Goal: Information Seeking & Learning: Learn about a topic

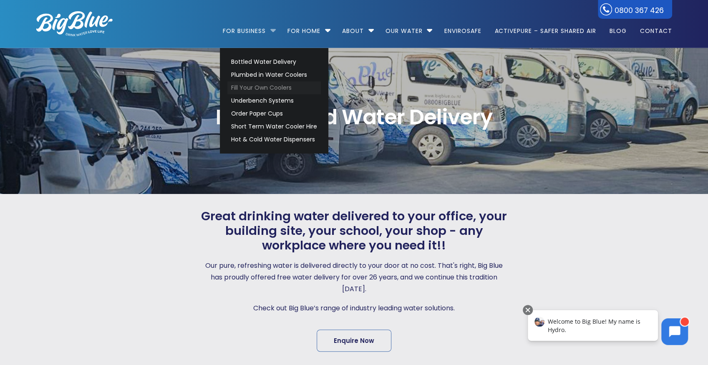
click at [260, 86] on link "Fill Your Own Coolers" at bounding box center [275, 87] width 94 height 13
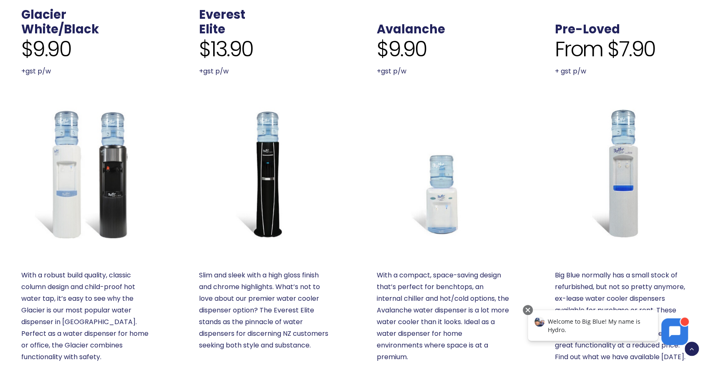
scroll to position [640, 0]
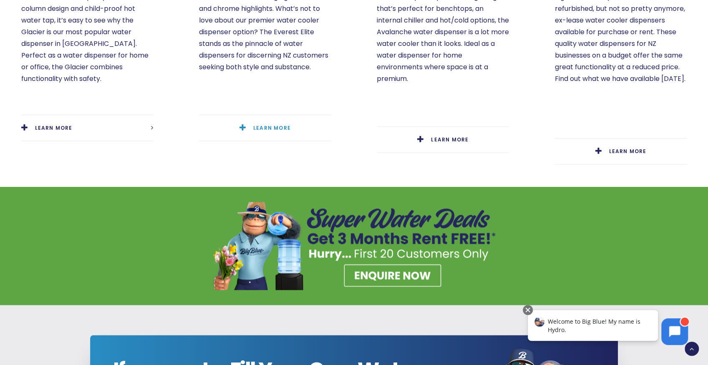
click at [243, 115] on link "LEARN MORE" at bounding box center [265, 127] width 132 height 25
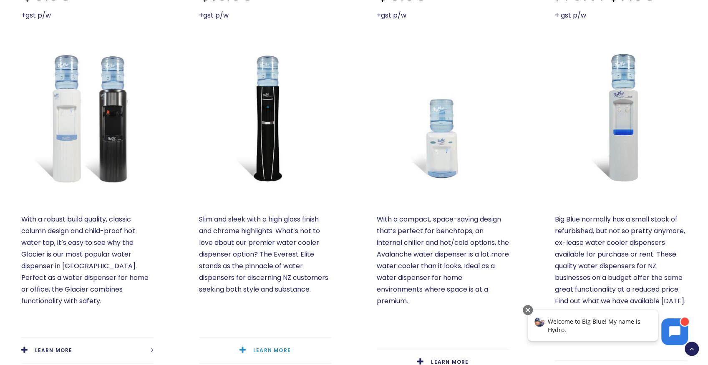
scroll to position [473, 0]
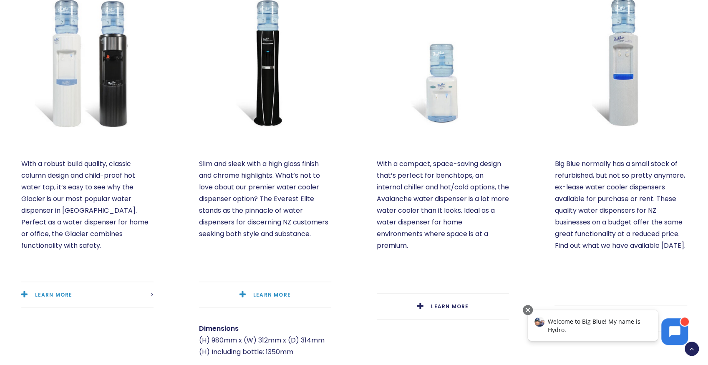
click at [131, 282] on link "LEARN MORE" at bounding box center [87, 294] width 132 height 25
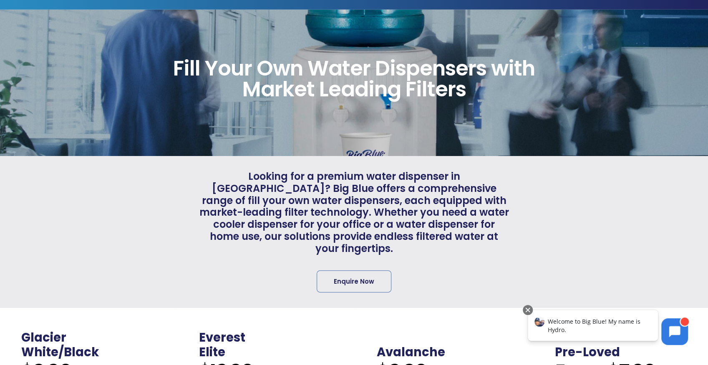
scroll to position [0, 0]
